Goal: Task Accomplishment & Management: Manage account settings

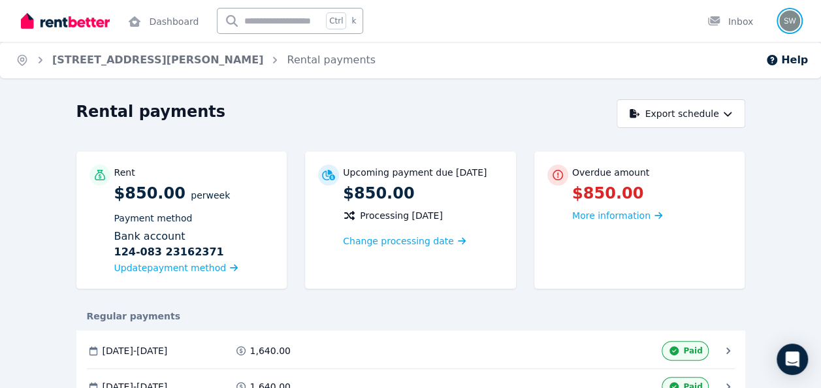
click at [787, 22] on img "button" at bounding box center [789, 20] width 21 height 21
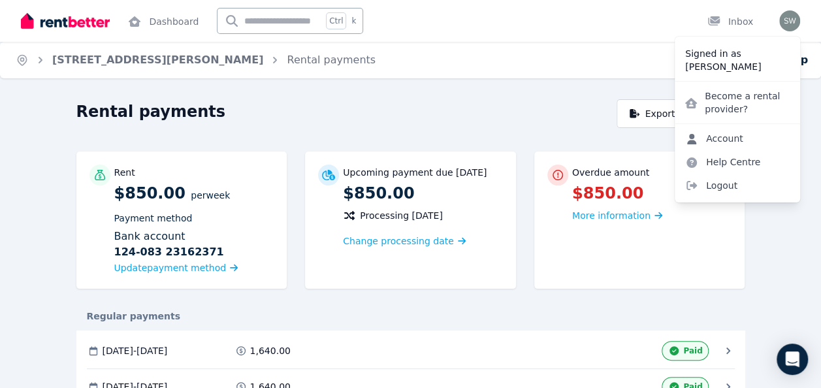
click at [711, 135] on link "Account" at bounding box center [714, 139] width 79 height 24
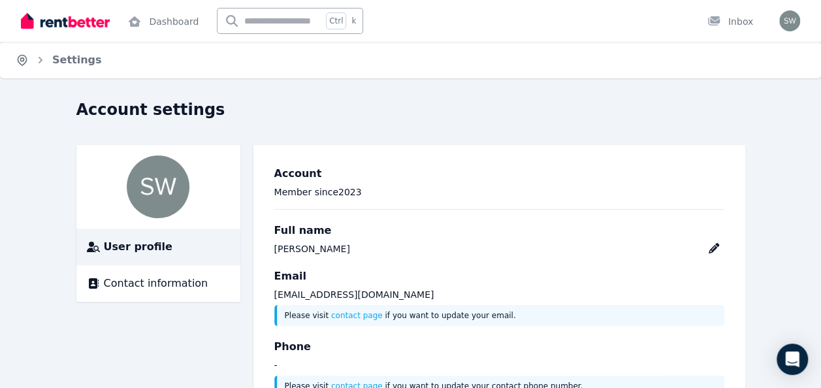
click at [21, 60] on icon "Breadcrumb" at bounding box center [22, 59] width 3 height 3
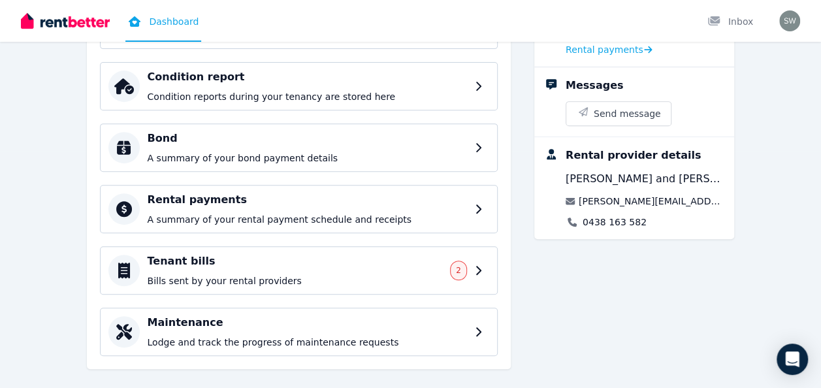
scroll to position [246, 0]
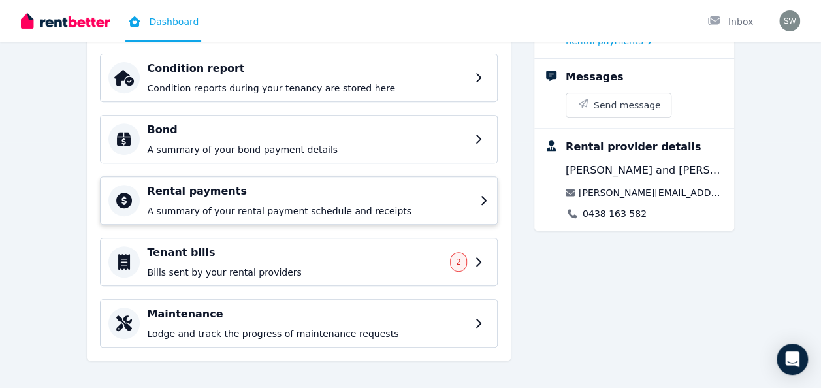
click at [483, 199] on icon at bounding box center [484, 200] width 9 height 10
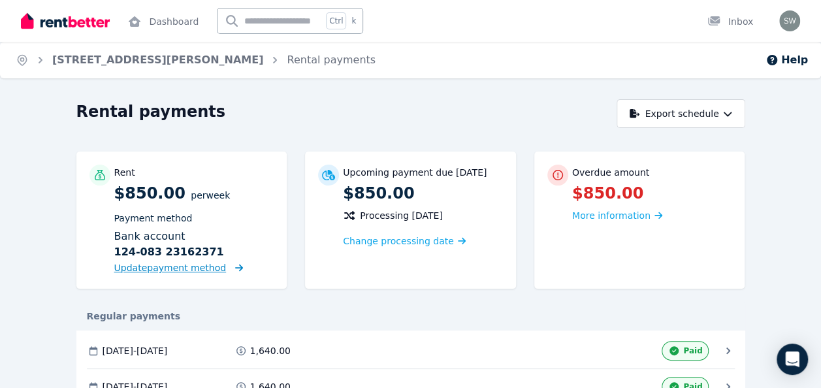
click at [204, 268] on span "Update payment method" at bounding box center [170, 268] width 112 height 10
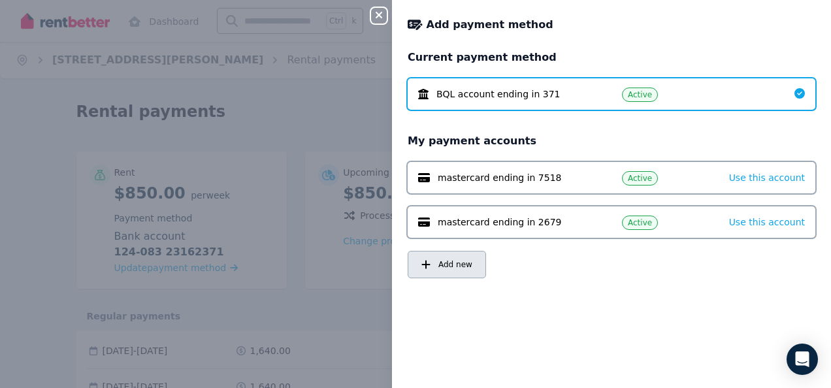
click at [448, 261] on span "Add new" at bounding box center [455, 264] width 34 height 10
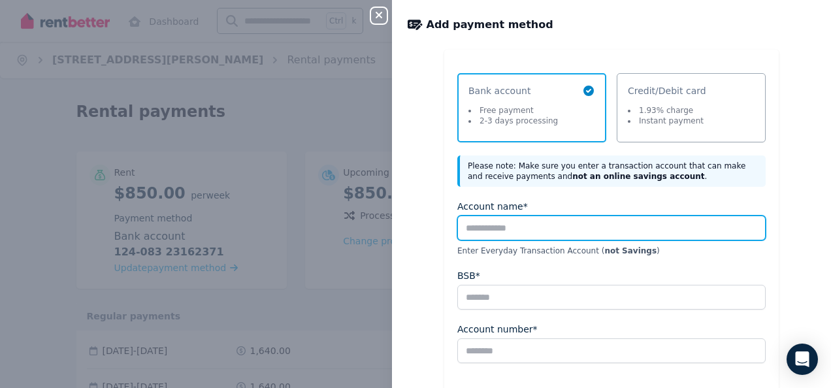
click at [508, 231] on input "Account name*" at bounding box center [611, 228] width 308 height 25
type input "**********"
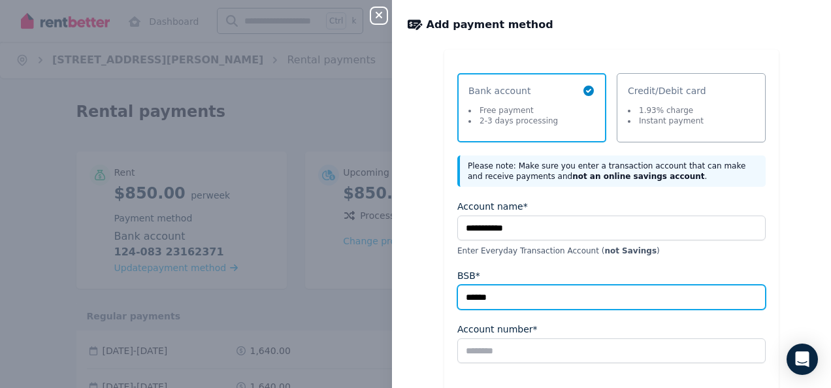
type input "******"
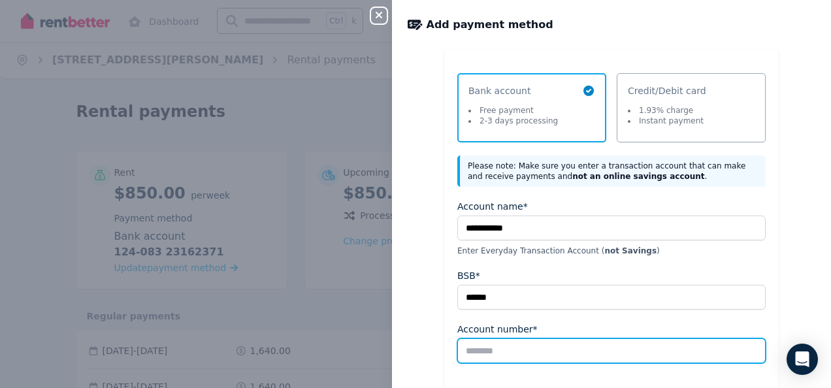
click at [486, 348] on input "Account number*" at bounding box center [611, 350] width 308 height 25
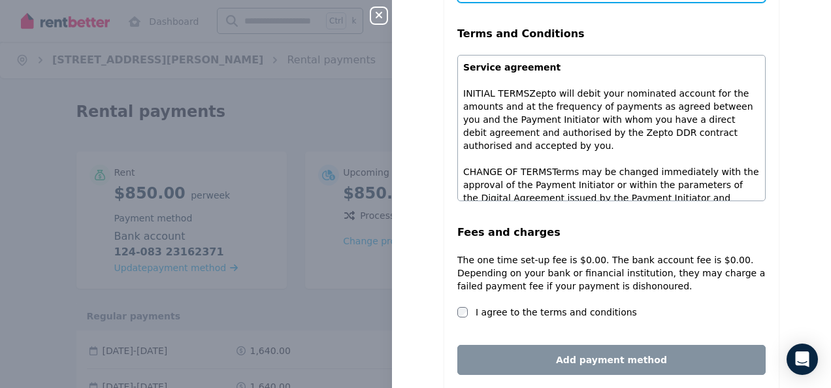
scroll to position [361, 0]
type input "*********"
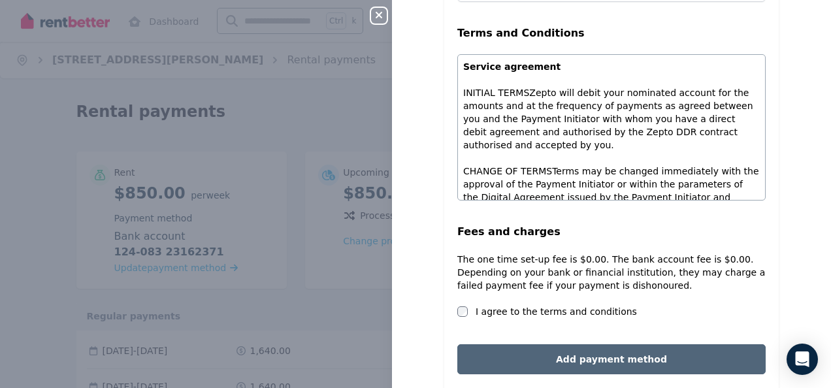
click at [588, 357] on button "Add payment method" at bounding box center [611, 359] width 308 height 30
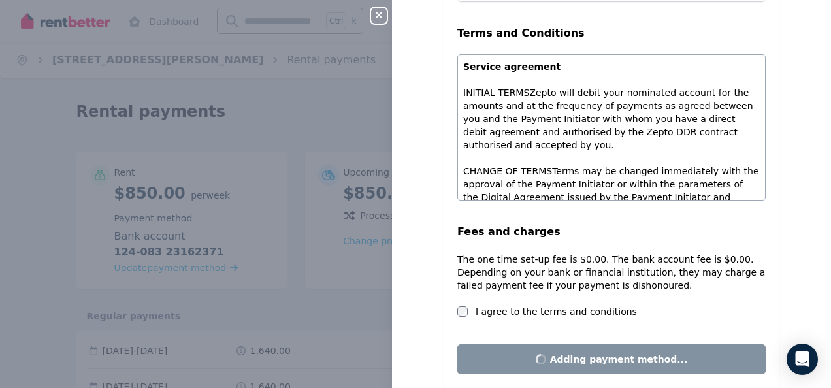
scroll to position [0, 0]
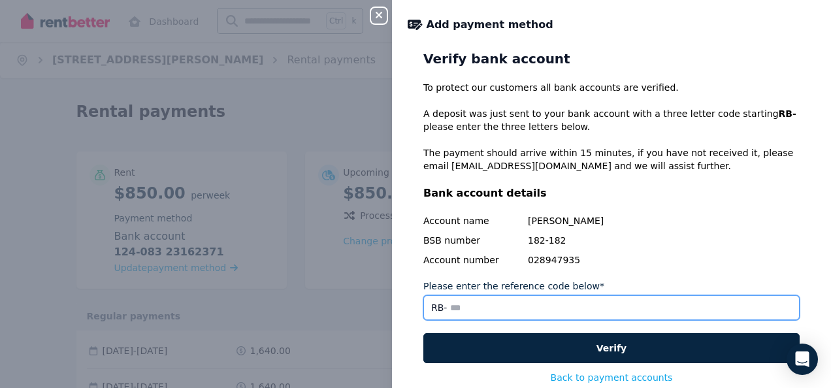
click at [470, 311] on input "Please enter the reference code below*" at bounding box center [611, 307] width 376 height 25
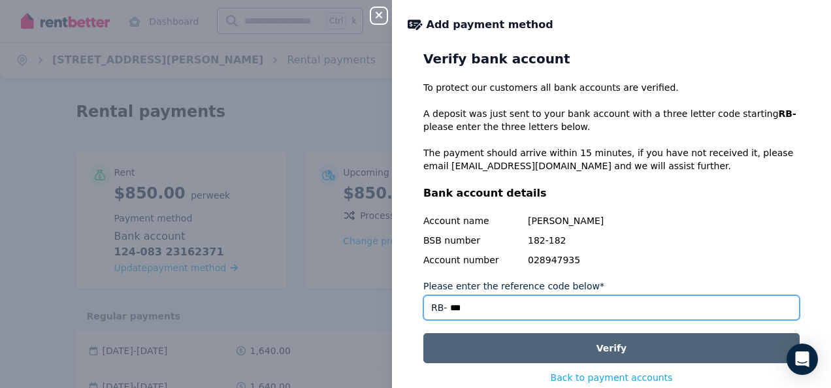
type input "***"
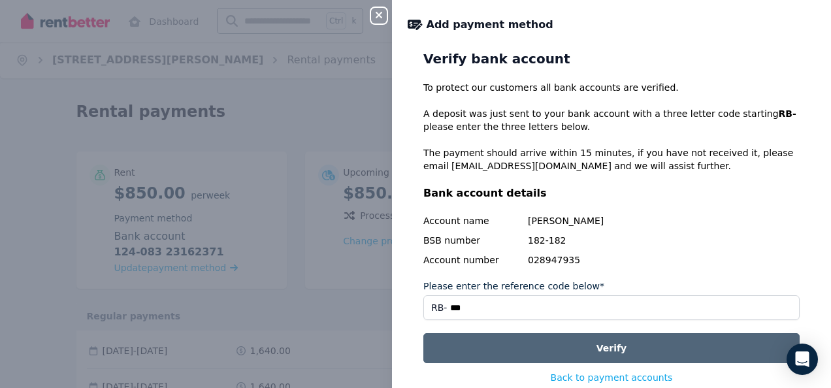
click at [605, 349] on button "Verify" at bounding box center [611, 348] width 376 height 30
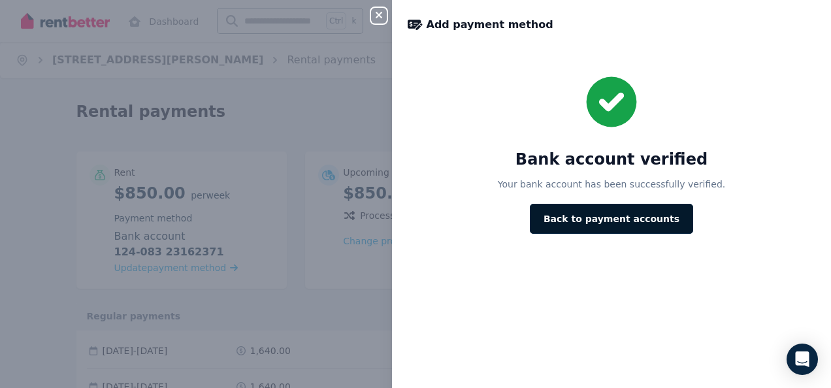
click at [615, 220] on button "Back to payment accounts" at bounding box center [611, 219] width 163 height 30
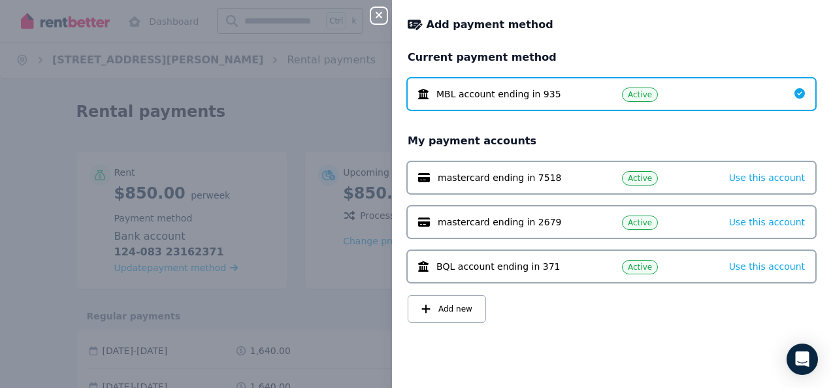
click at [635, 180] on span "Active" at bounding box center [640, 178] width 24 height 10
click at [378, 16] on icon "button" at bounding box center [379, 15] width 7 height 7
click at [377, 14] on icon "button" at bounding box center [379, 15] width 7 height 7
click at [377, 12] on icon "button" at bounding box center [379, 15] width 16 height 10
click at [223, 93] on div "Close panel Add payment method Current payment method MBL account ending in 935…" at bounding box center [415, 194] width 831 height 388
